Goal: Transaction & Acquisition: Book appointment/travel/reservation

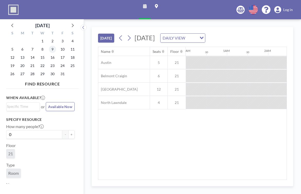
scroll to position [0, 515]
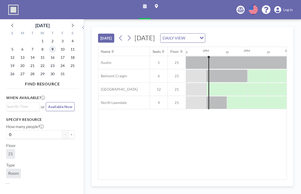
click at [51, 50] on span "9" at bounding box center [52, 49] width 7 height 7
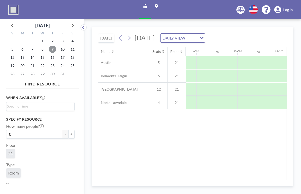
scroll to position [0, 360]
click at [248, 86] on div at bounding box center [247, 89] width 21 height 13
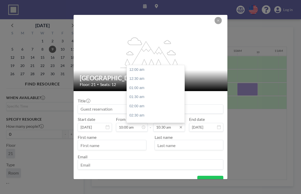
scroll to position [192, 0]
click at [170, 125] on input "10:30 am" at bounding box center [169, 127] width 32 height 9
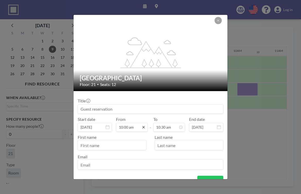
drag, startPoint x: 170, startPoint y: 128, endPoint x: 144, endPoint y: 125, distance: 26.1
click at [144, 125] on div "Start date [DATE] From 10:00 am - To 10:30 am 12:00 am 12:30 am 01:00 am 01:30 …" at bounding box center [151, 124] width 146 height 15
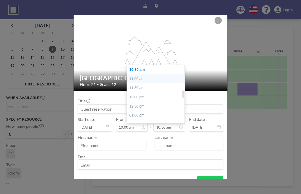
click at [159, 77] on div "11:00 am" at bounding box center [157, 79] width 60 height 9
type input "11:00 am"
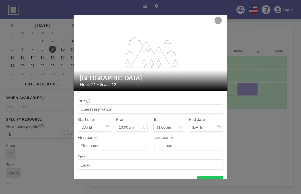
click at [156, 109] on input at bounding box center [150, 109] width 145 height 9
type input "Meeting"
click at [130, 143] on input "text" at bounding box center [112, 145] width 68 height 9
type input "[PERSON_NAME]"
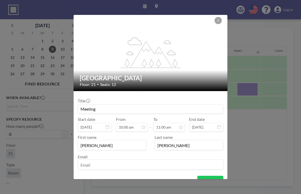
type input "[PERSON_NAME]"
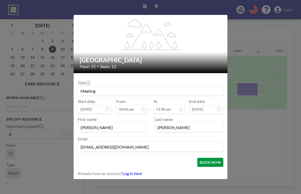
type input "[EMAIL_ADDRESS][DOMAIN_NAME]"
click at [204, 163] on button "BOOK NOW" at bounding box center [210, 162] width 26 height 9
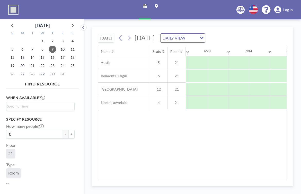
scroll to position [0, 309]
